Goal: Task Accomplishment & Management: Complete application form

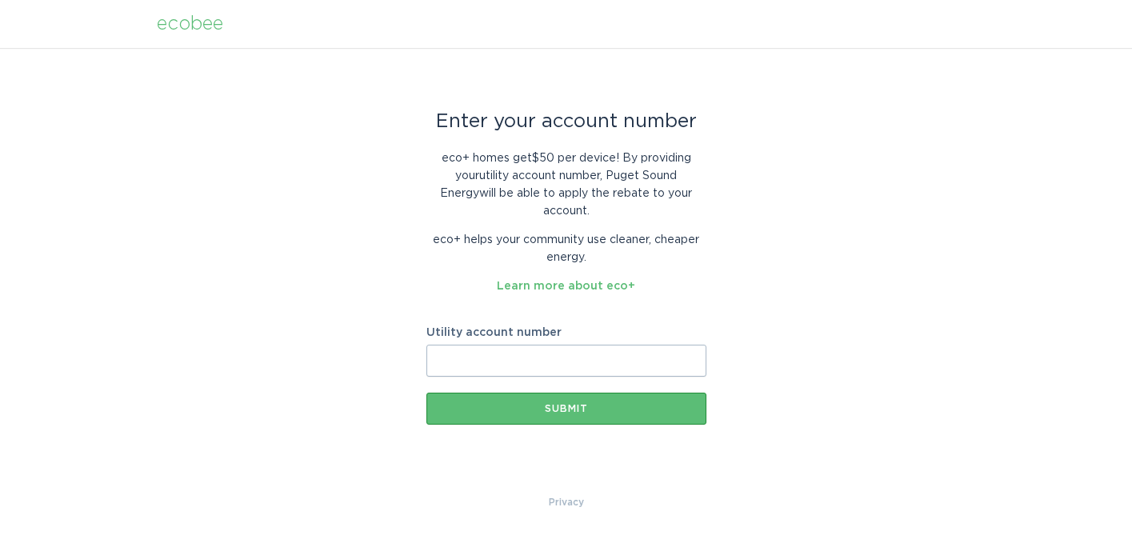
click at [445, 353] on input "Utility account number" at bounding box center [566, 361] width 280 height 32
paste input "200007517788"
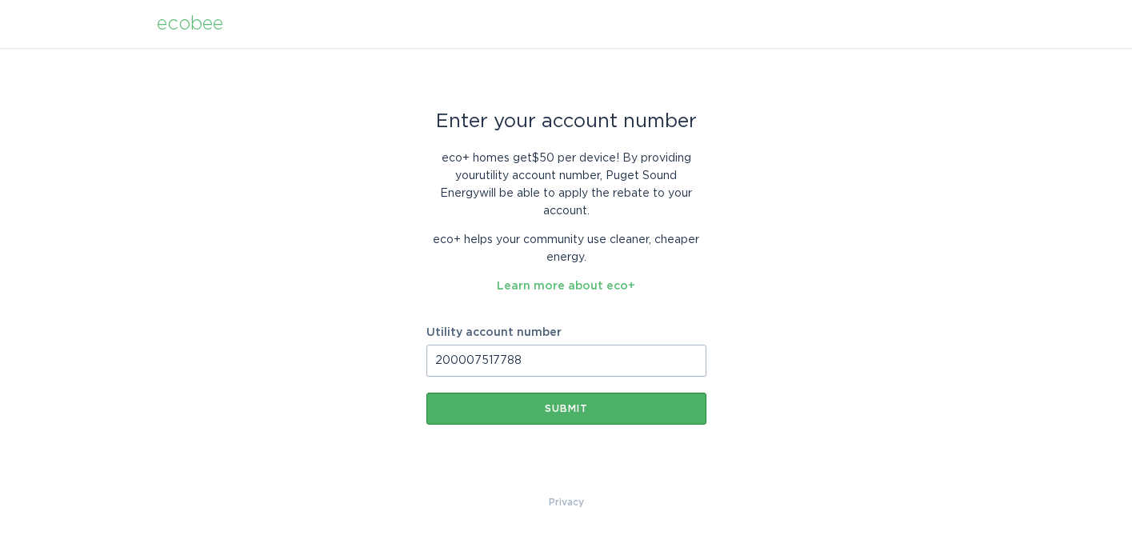
type input "200007517788"
click at [552, 394] on button "Submit" at bounding box center [566, 409] width 280 height 32
